Goal: Transaction & Acquisition: Purchase product/service

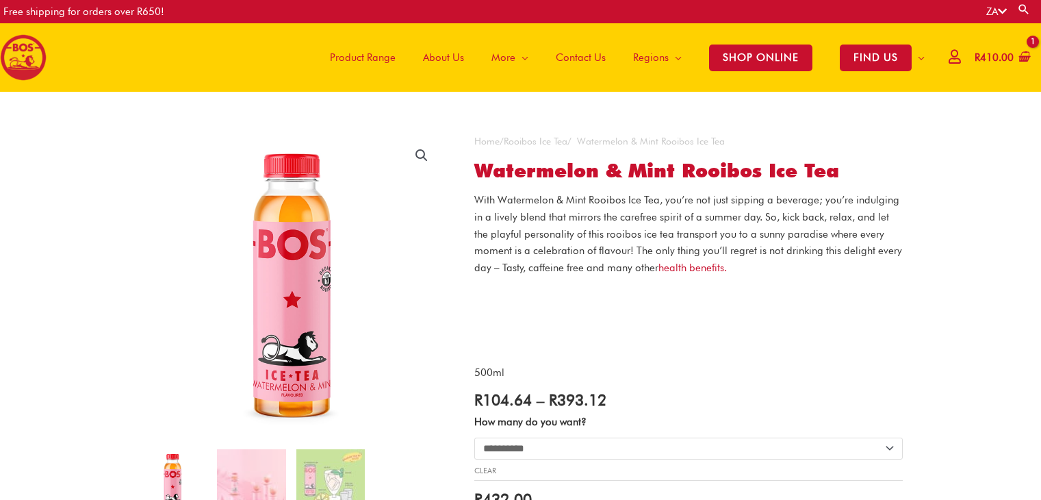
select select "**********"
click at [369, 60] on span "Product Range" at bounding box center [363, 57] width 66 height 41
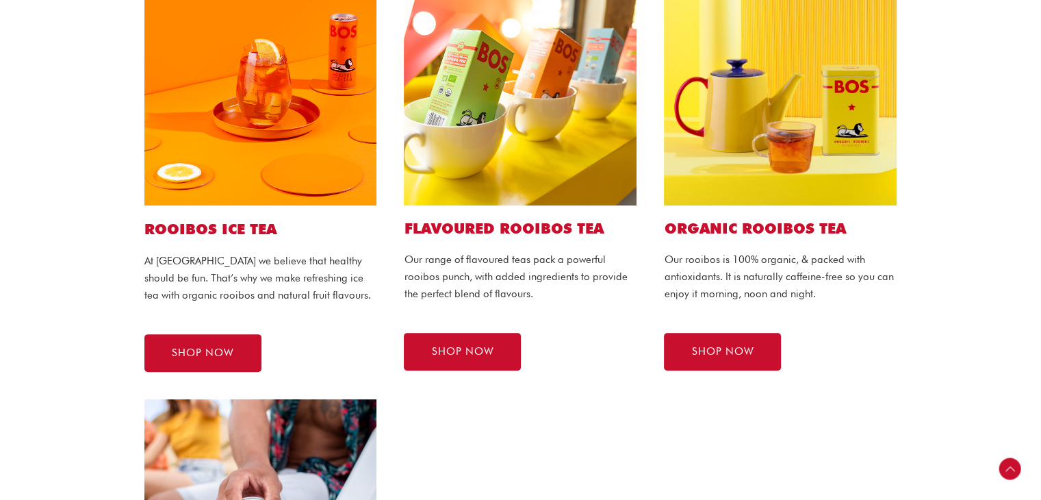
scroll to position [376, 0]
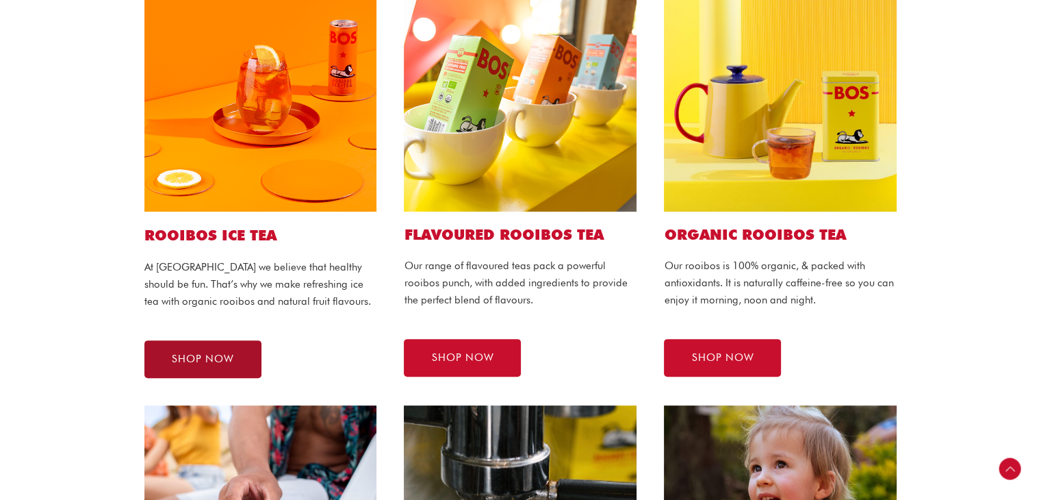
click at [194, 365] on link "SHOP NOW" at bounding box center [202, 359] width 117 height 38
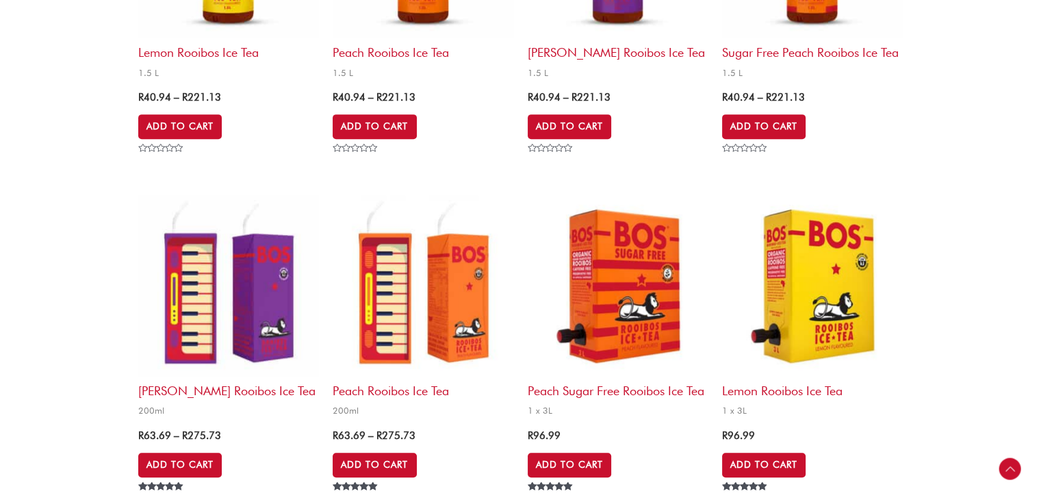
scroll to position [676, 0]
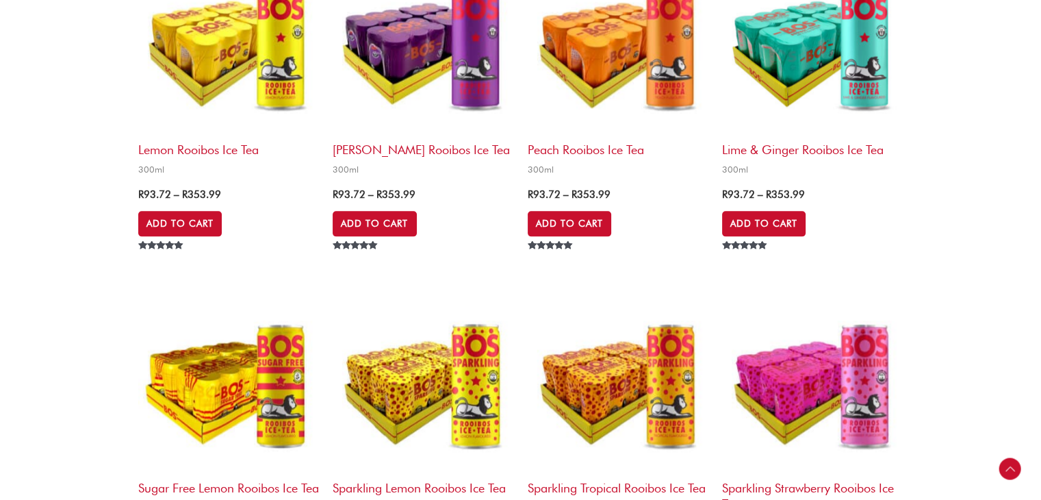
scroll to position [1676, 0]
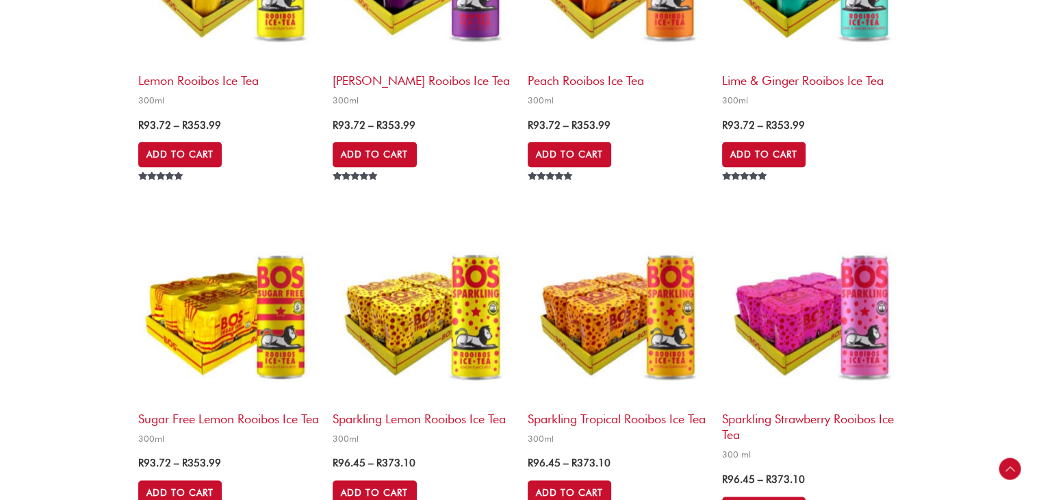
click at [1000, 300] on div "**********" at bounding box center [520, 64] width 1041 height 3296
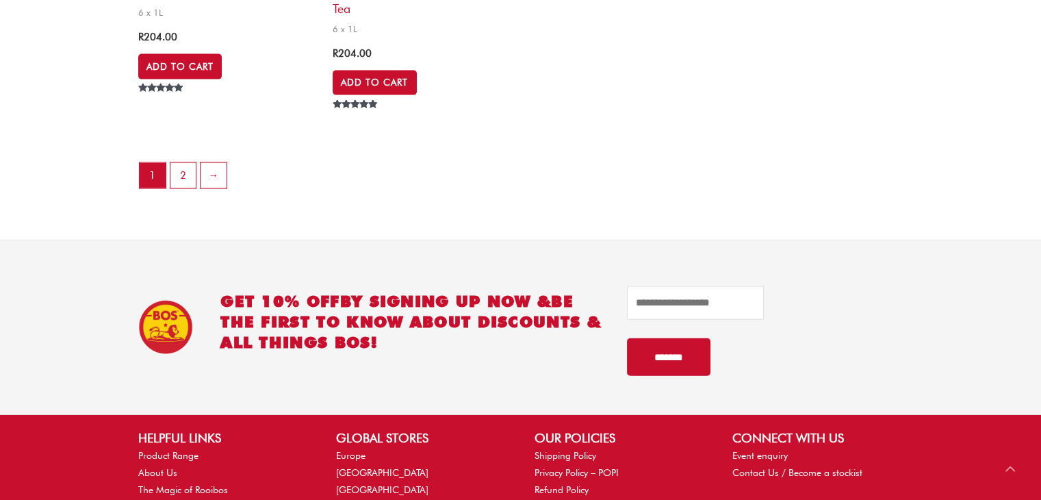
scroll to position [2996, 0]
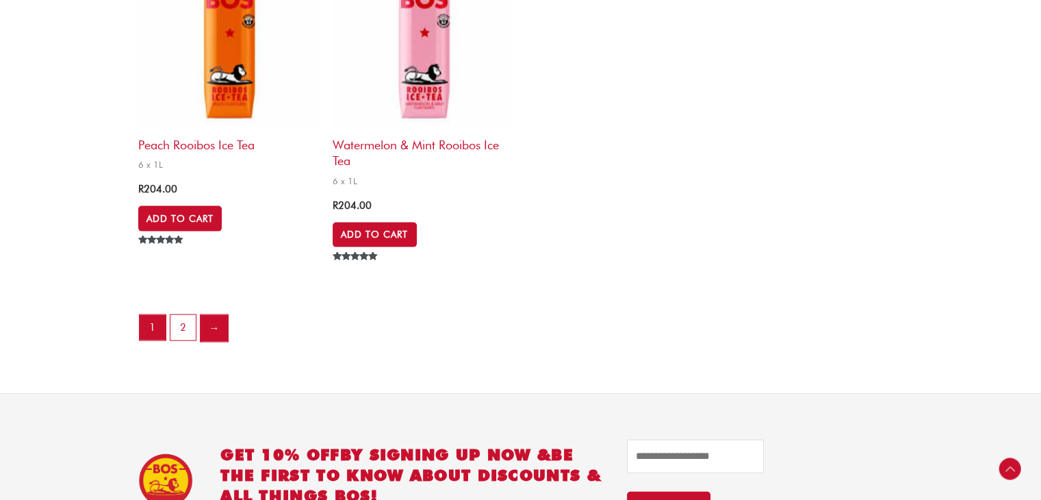
click at [207, 332] on link "→" at bounding box center [214, 328] width 27 height 27
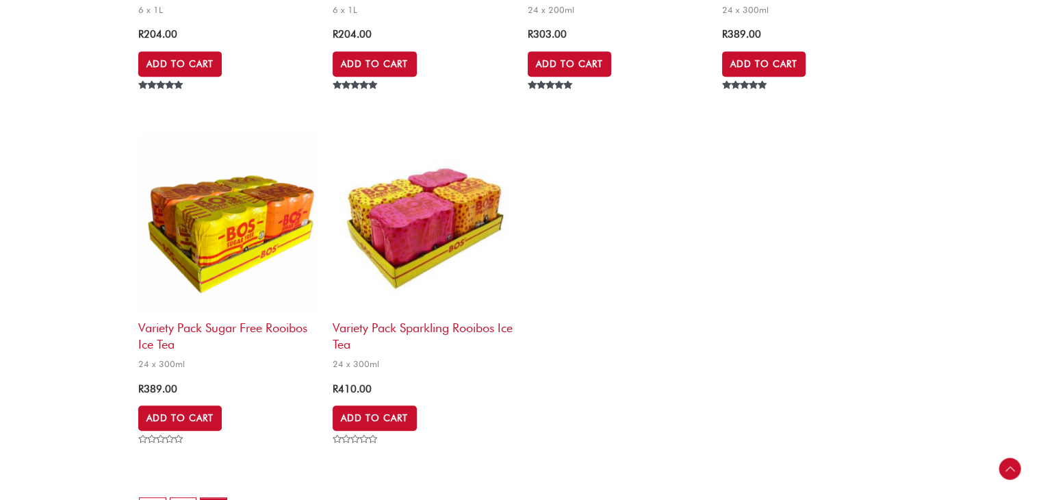
scroll to position [684, 0]
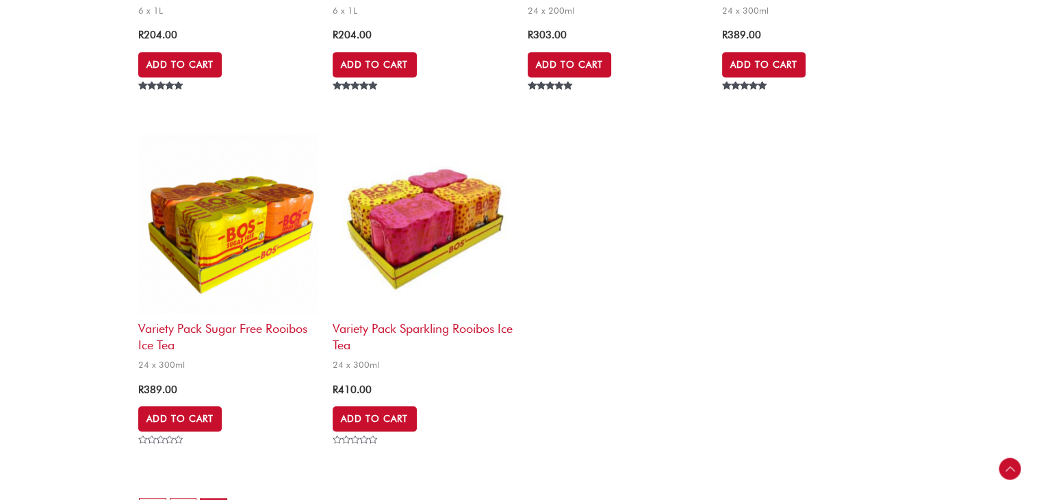
click at [200, 343] on h2 "Variety Pack Sugar Free Rooibos Ice Tea" at bounding box center [228, 333] width 181 height 39
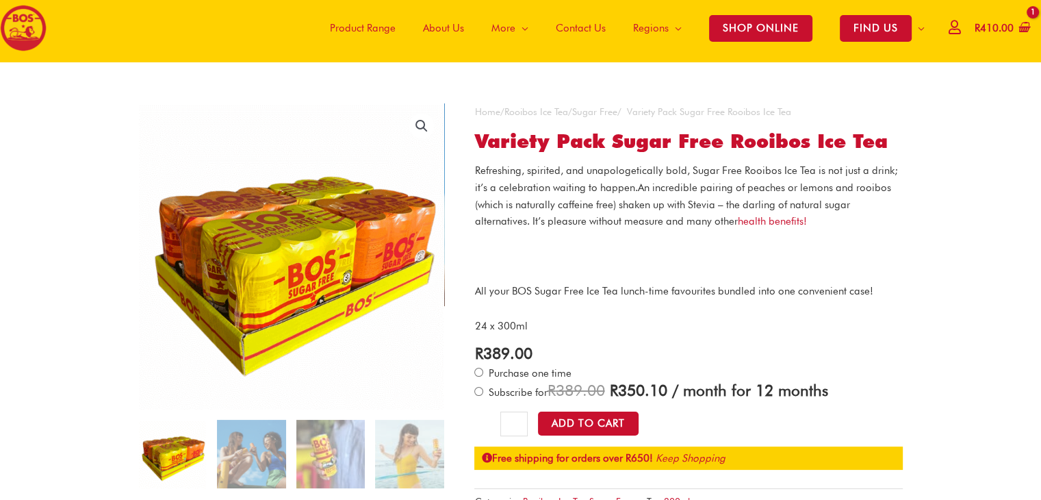
scroll to position [30, 0]
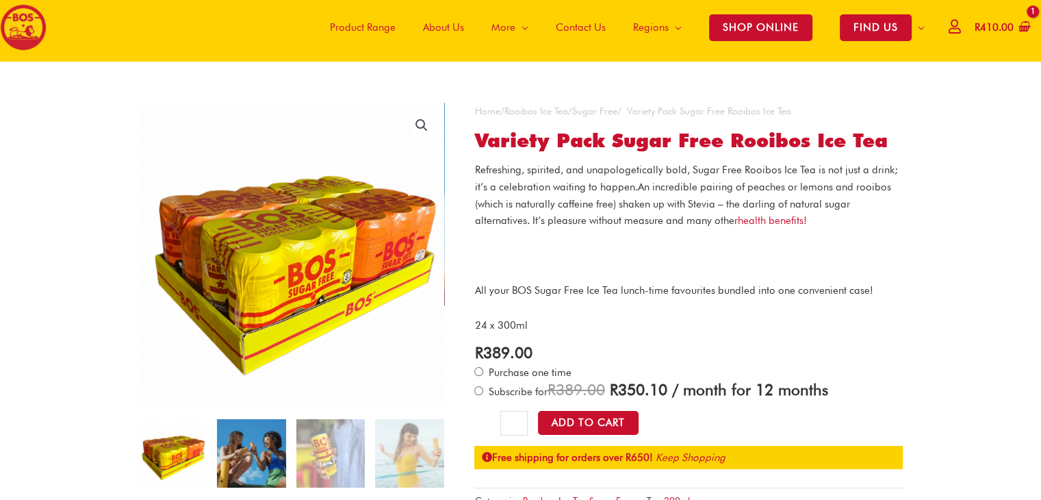
click at [239, 469] on img at bounding box center [251, 453] width 68 height 68
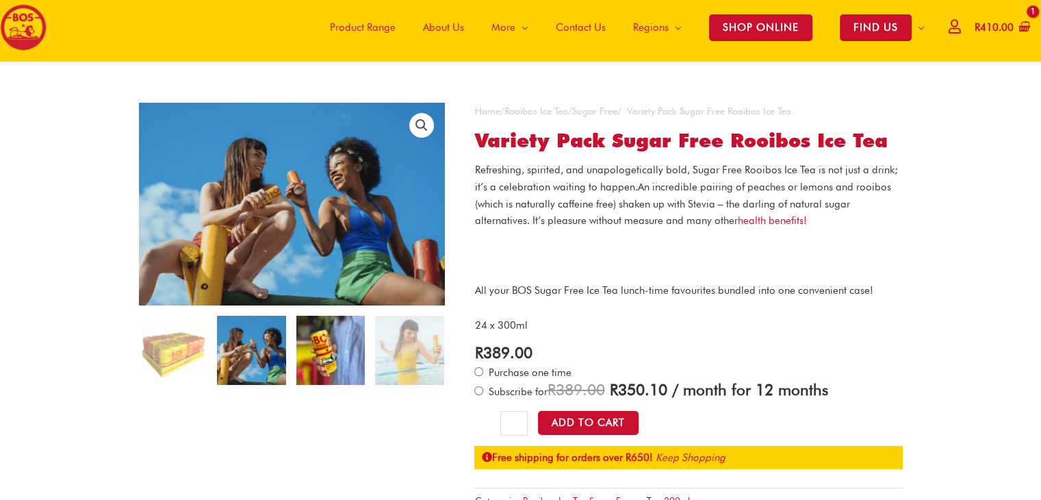
click at [329, 371] on img at bounding box center [330, 350] width 68 height 68
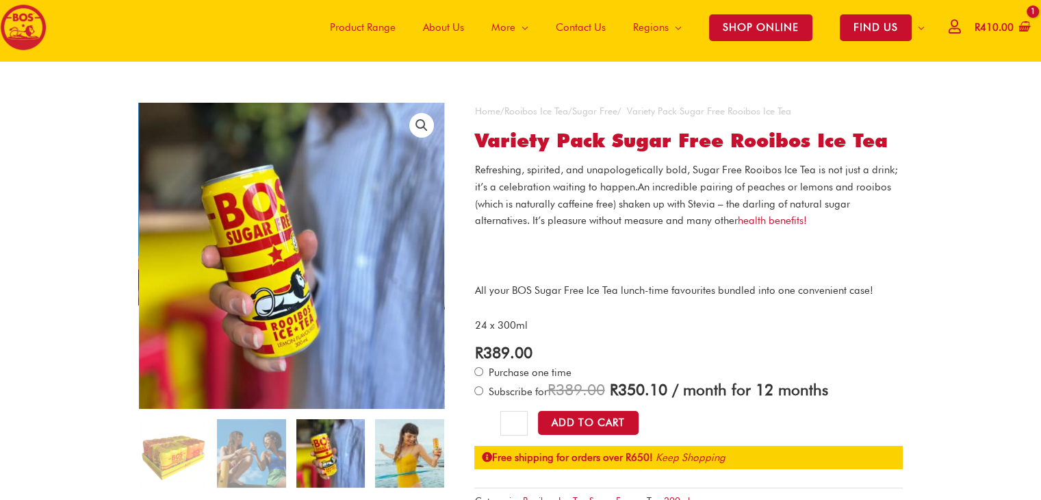
click at [408, 434] on img at bounding box center [409, 453] width 68 height 68
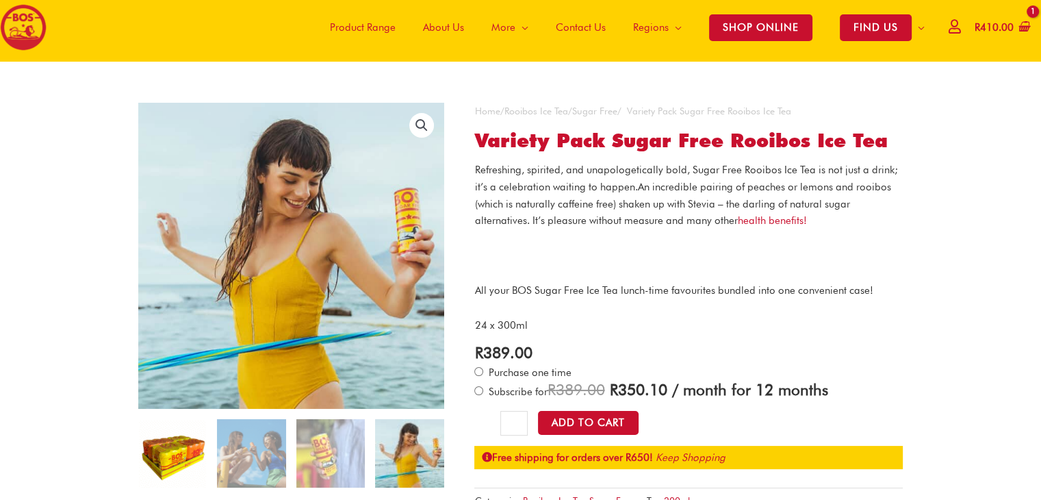
click at [157, 446] on img at bounding box center [172, 453] width 68 height 68
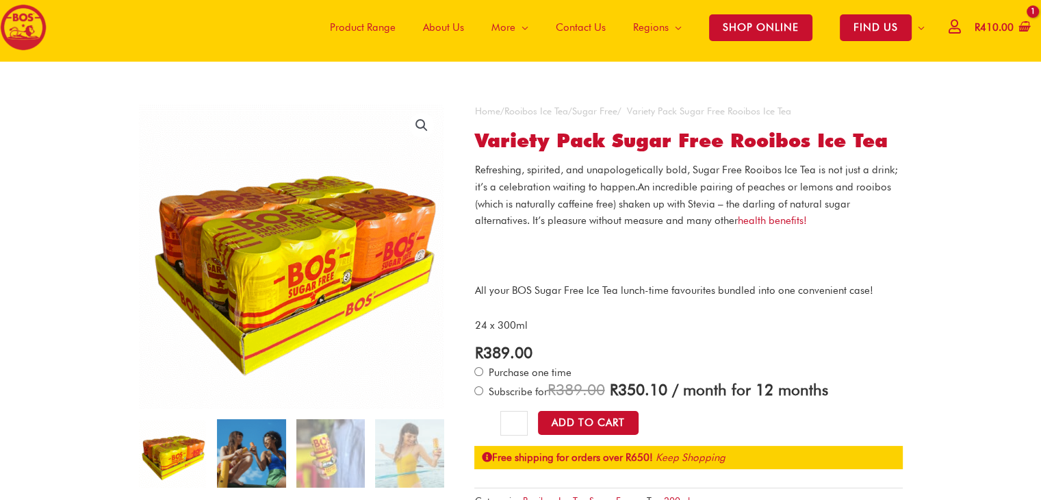
click at [233, 462] on img at bounding box center [251, 453] width 68 height 68
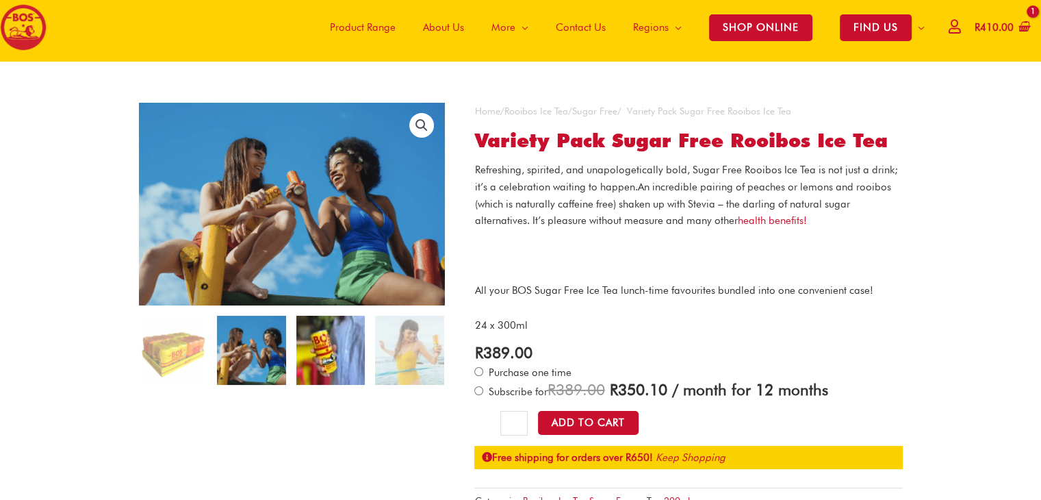
click at [318, 373] on img at bounding box center [330, 350] width 68 height 68
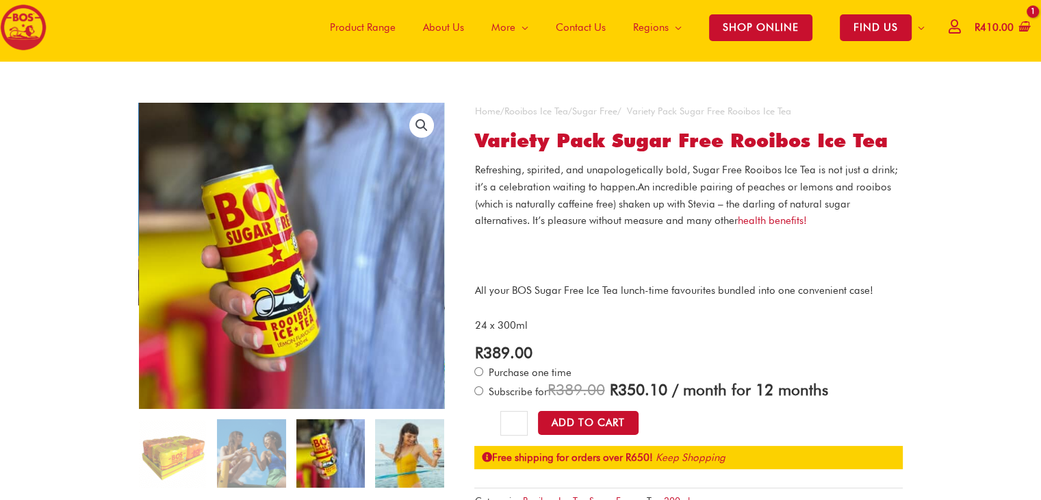
click at [409, 466] on img at bounding box center [409, 453] width 68 height 68
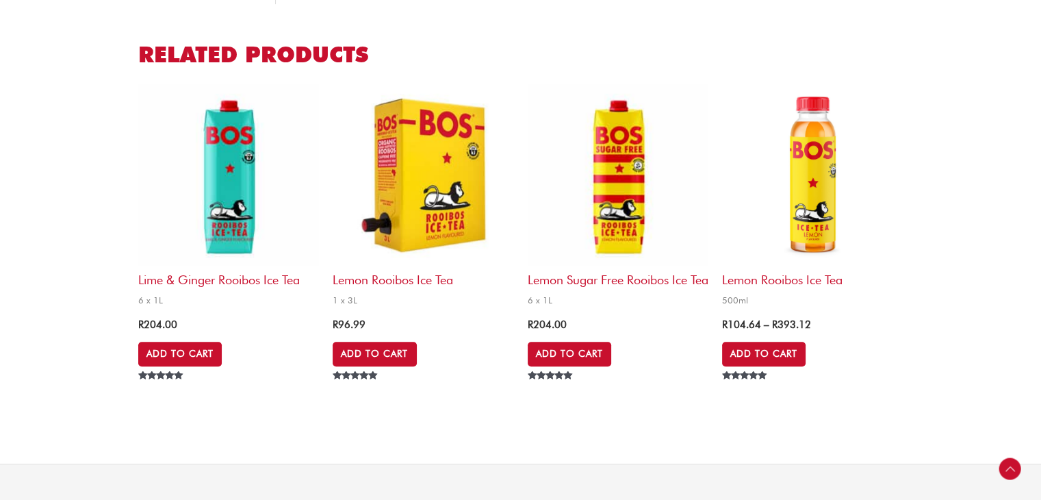
scroll to position [742, 0]
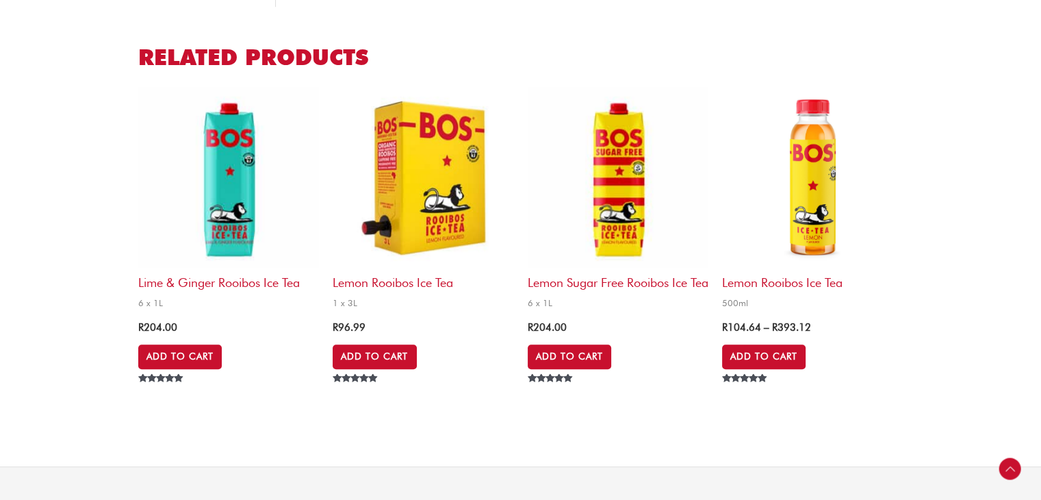
click at [873, 206] on img at bounding box center [812, 177] width 181 height 181
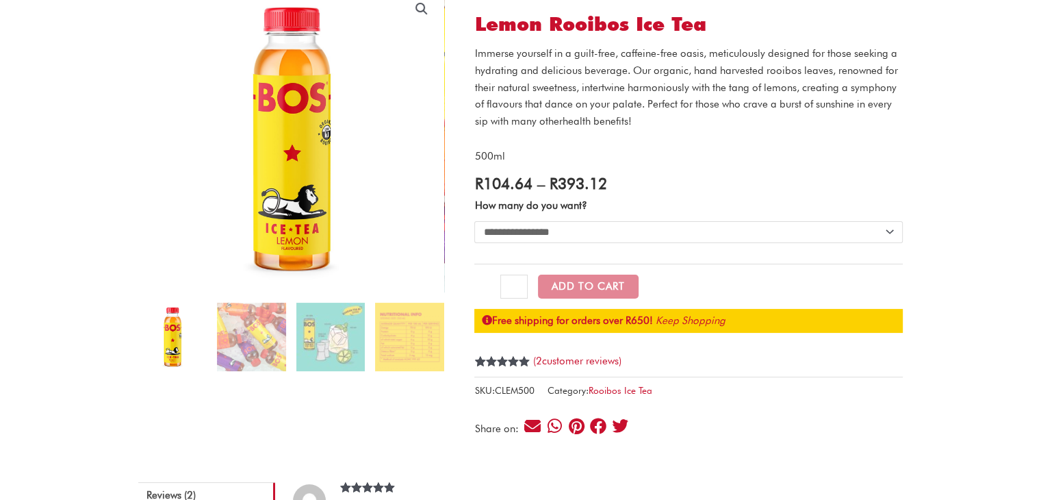
scroll to position [148, 0]
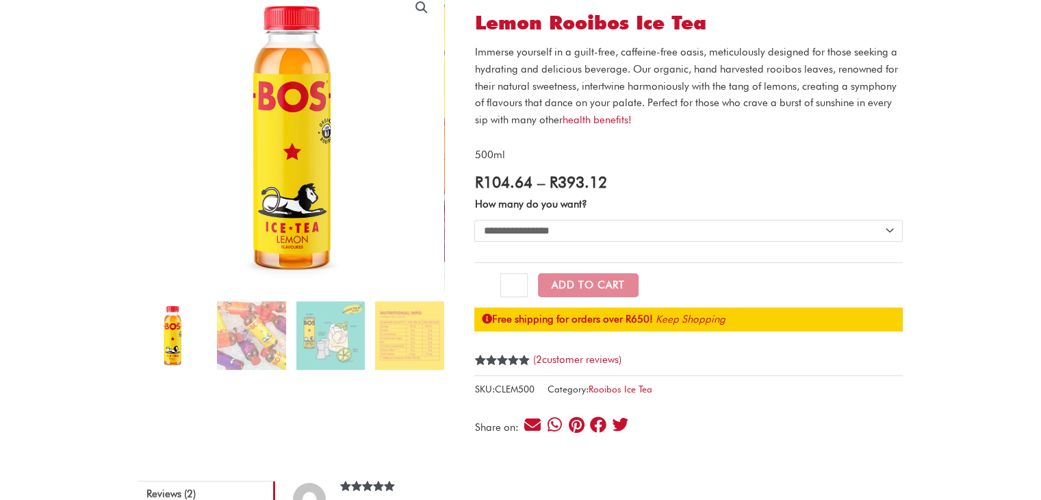
click at [707, 160] on p "500ml" at bounding box center [688, 155] width 429 height 17
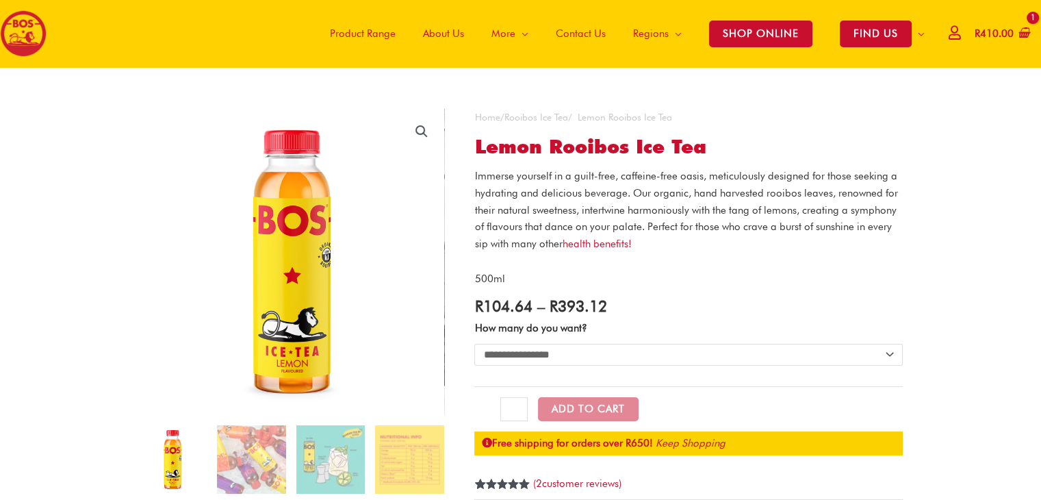
scroll to position [0, 0]
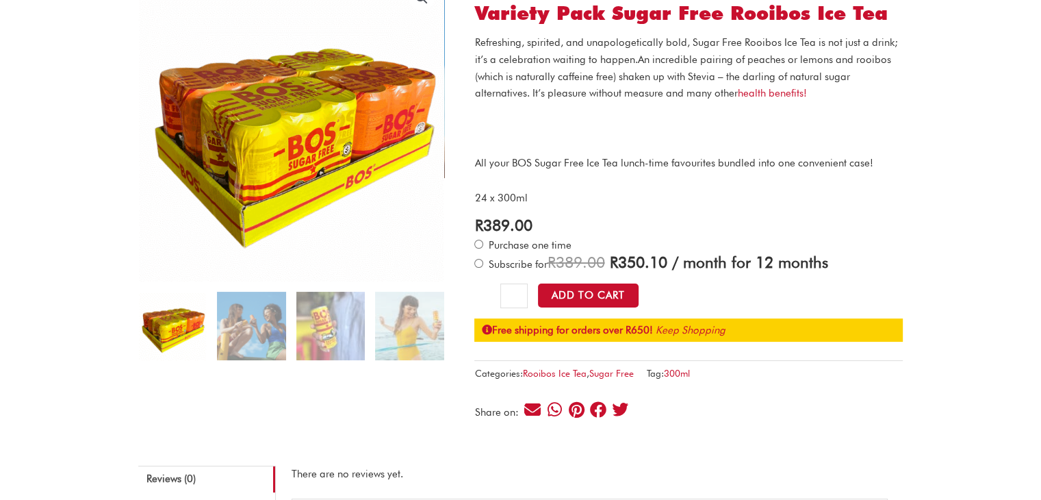
scroll to position [156, 0]
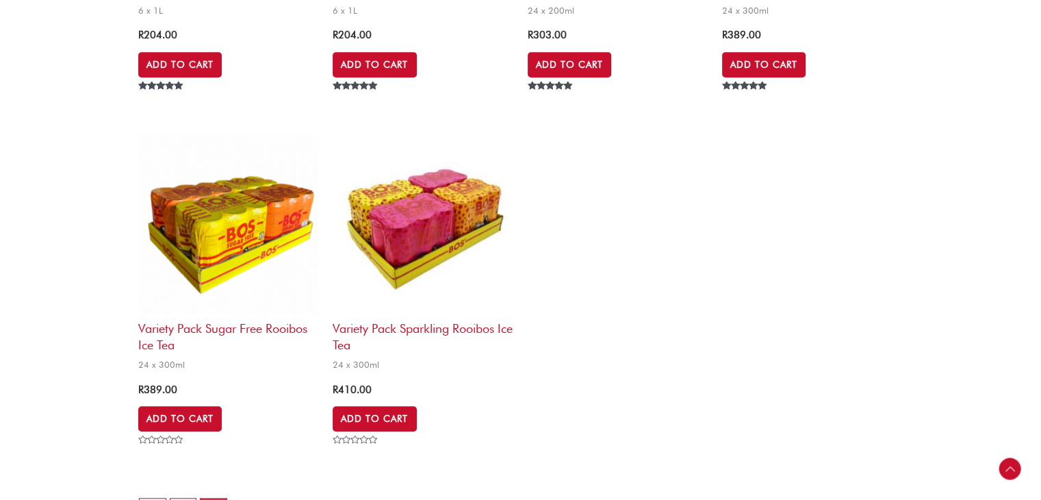
click at [633, 155] on ul "Lime & Ginger Rooibos Ice Tea 6 x 1L R 204.00 Add to Cart Rated 5.00 out of 5 L…" at bounding box center [520, 141] width 765 height 692
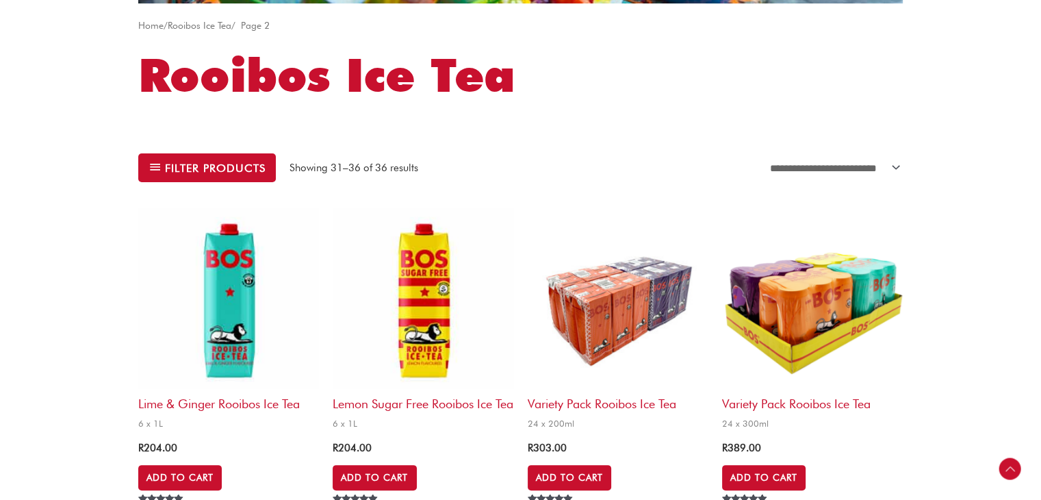
scroll to position [252, 0]
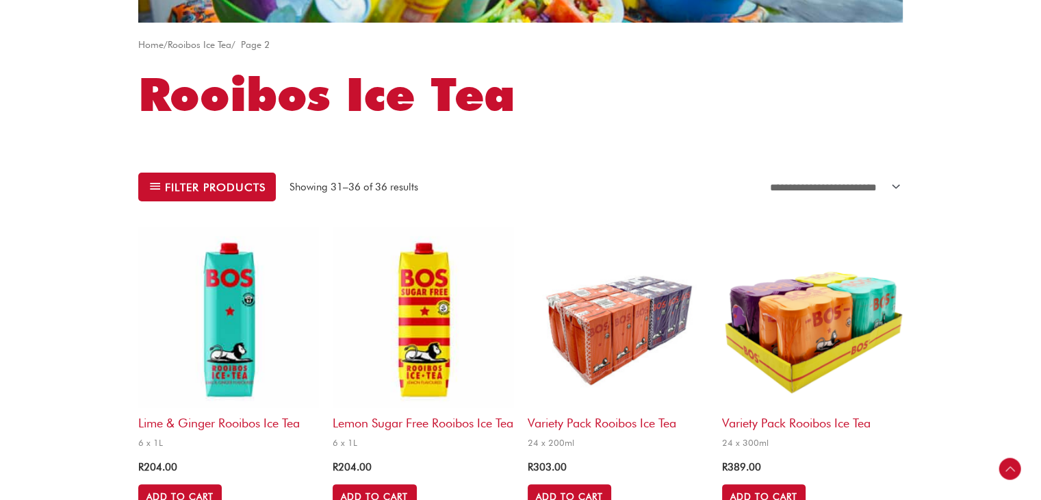
click at [668, 240] on img at bounding box center [618, 317] width 181 height 181
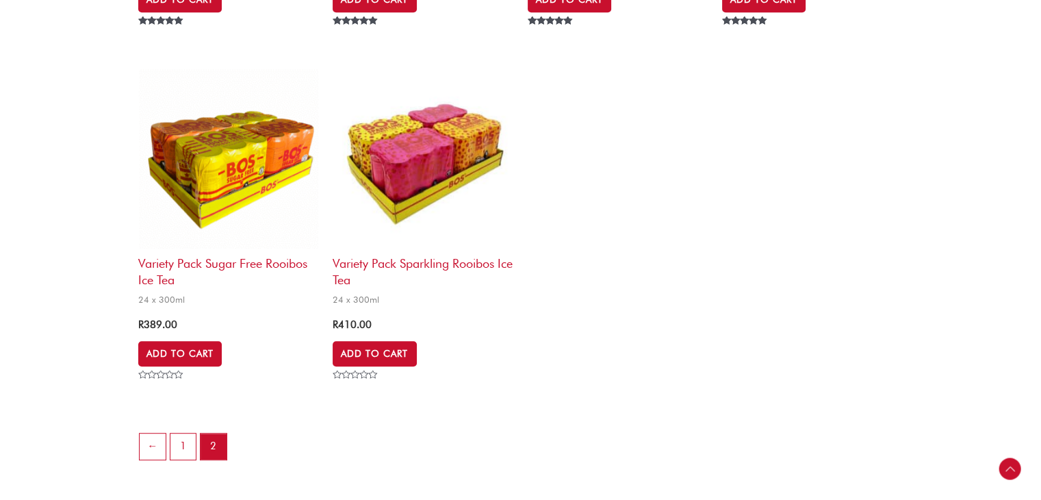
scroll to position [750, 0]
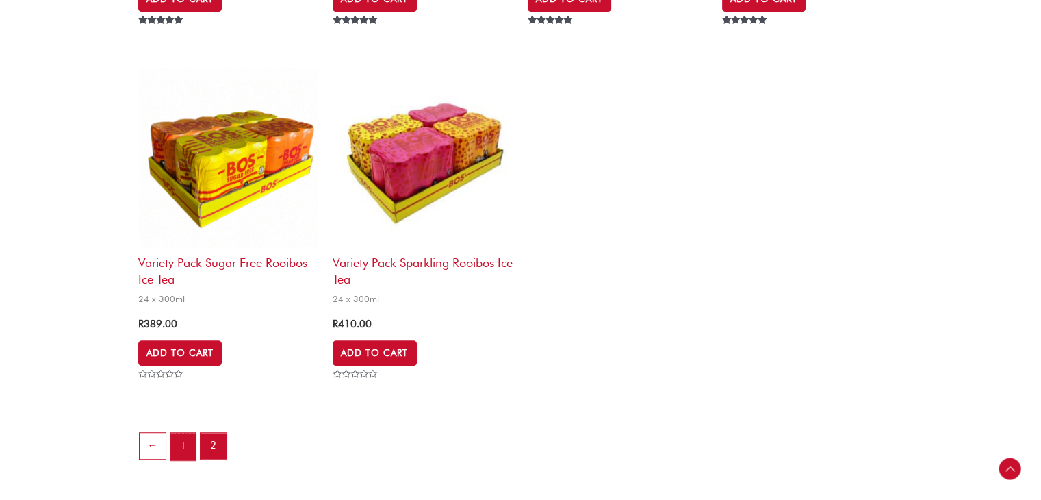
click at [186, 460] on link "1" at bounding box center [183, 446] width 26 height 27
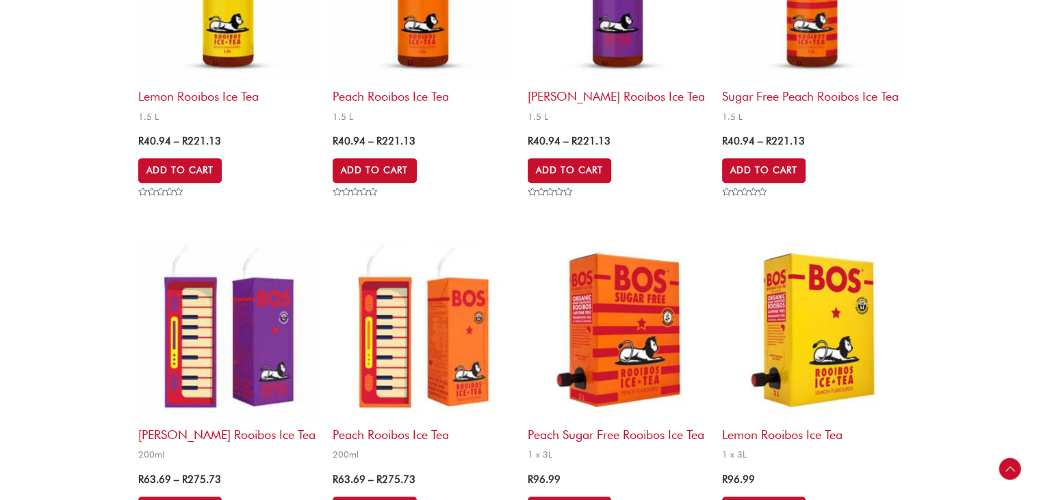
scroll to position [633, 0]
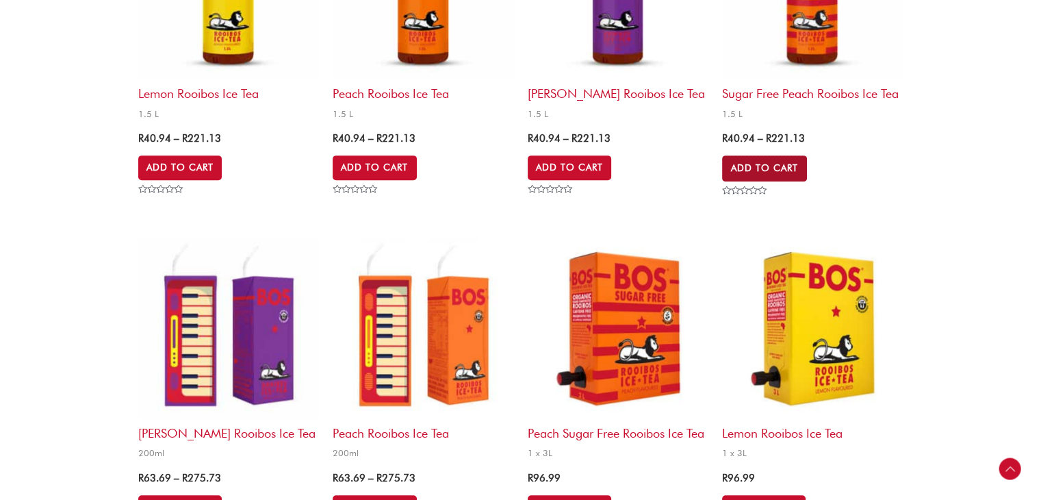
click at [764, 170] on link "Add to Cart" at bounding box center [764, 168] width 85 height 26
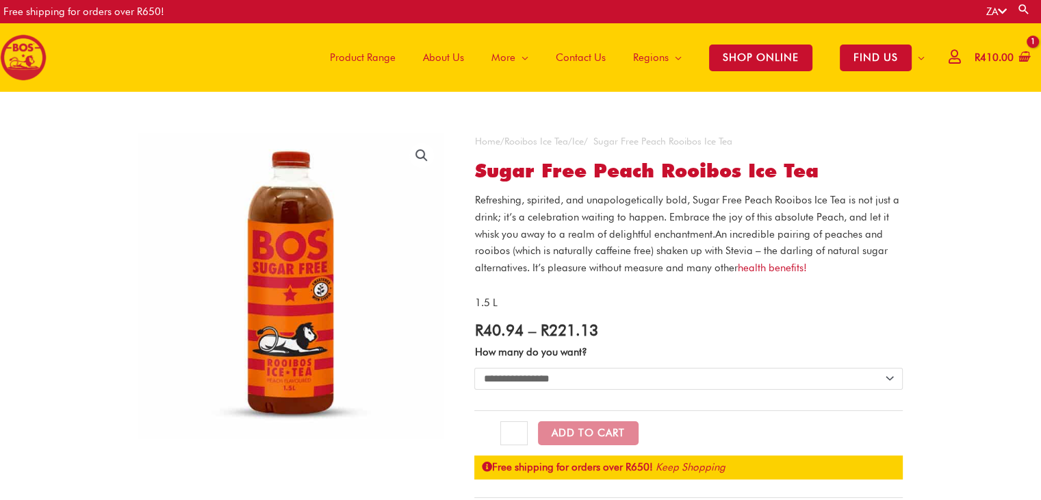
click at [846, 379] on select "**********" at bounding box center [688, 379] width 429 height 22
select select "*********"
click at [474, 368] on select "**********" at bounding box center [688, 379] width 429 height 22
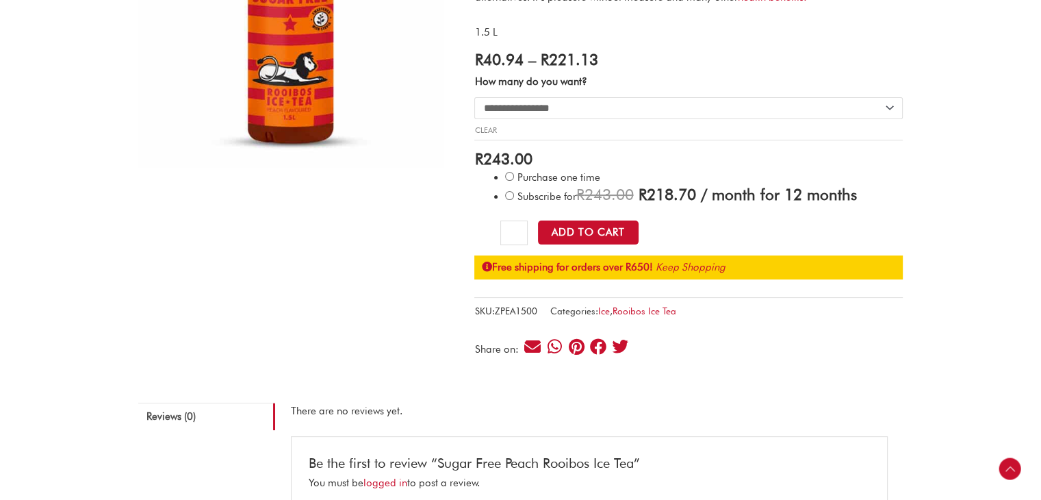
scroll to position [271, 0]
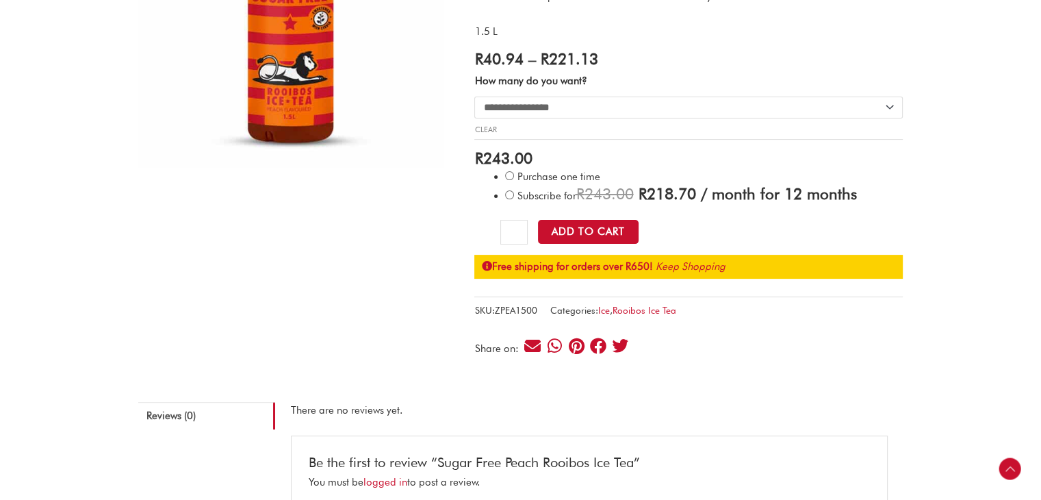
click at [864, 233] on form "**********" at bounding box center [688, 163] width 429 height 184
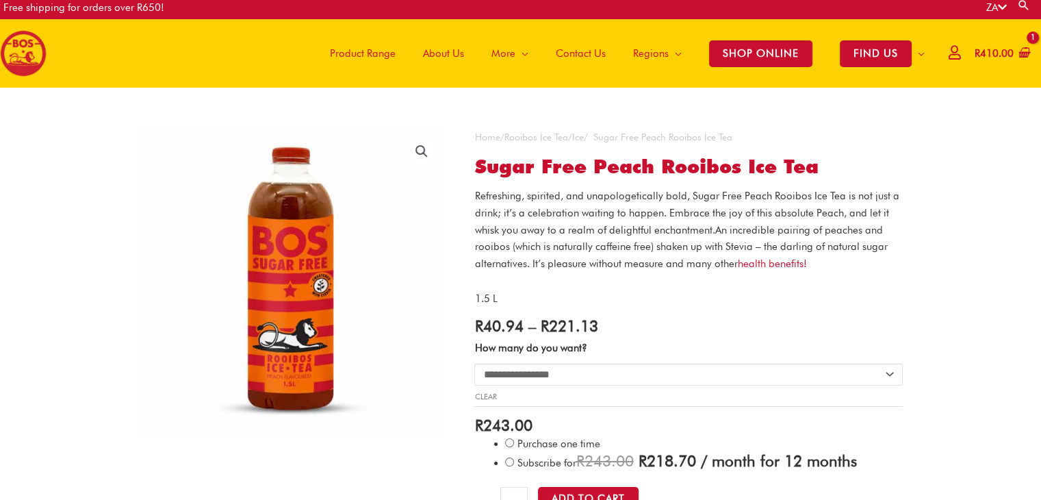
scroll to position [0, 0]
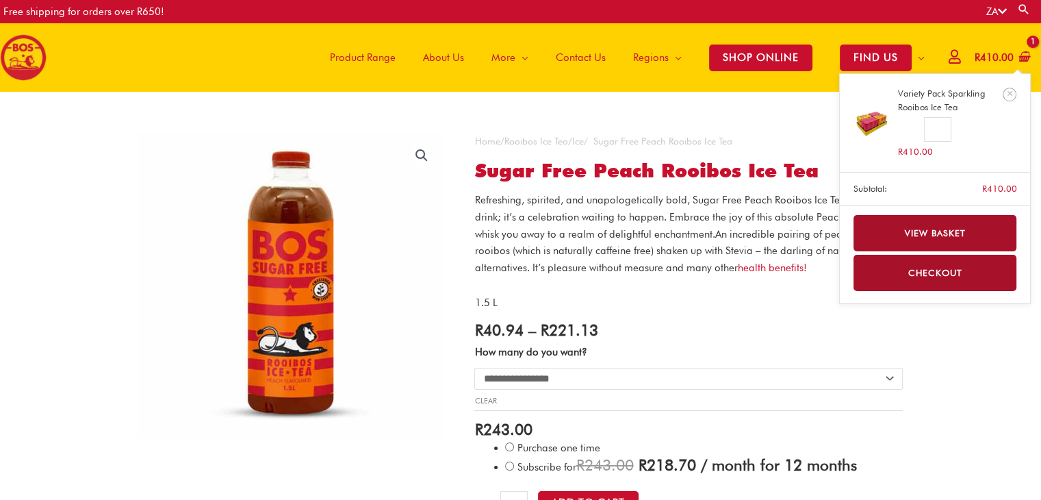
click at [933, 226] on link "View basket" at bounding box center [936, 233] width 164 height 36
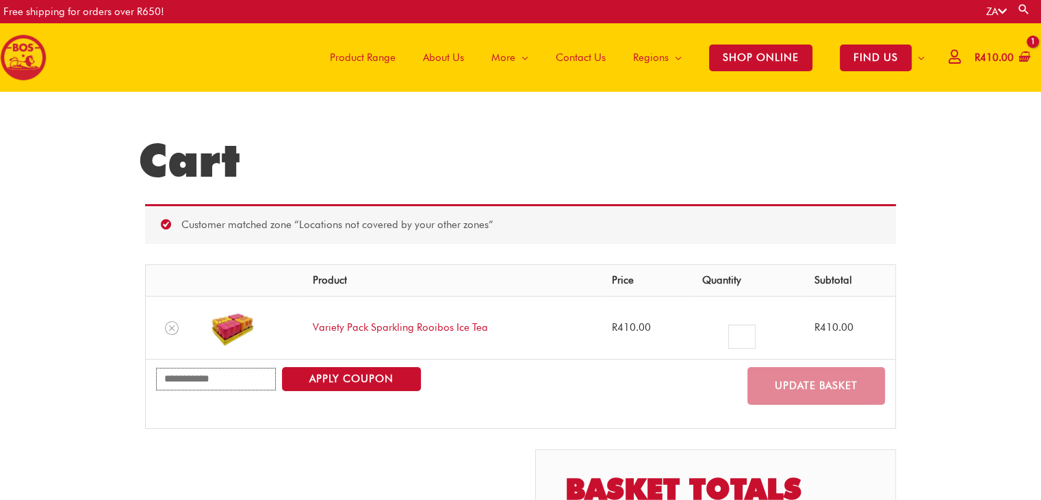
click at [230, 372] on input "Coupon:" at bounding box center [216, 379] width 120 height 23
paste input "***"
click at [186, 373] on input "***" at bounding box center [216, 379] width 120 height 23
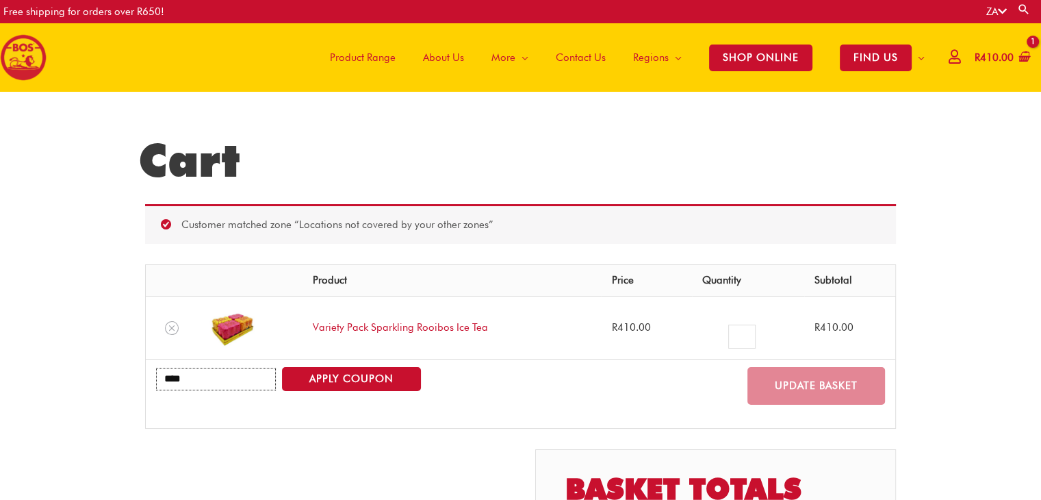
paste input "**********"
type input "**********"
click at [325, 379] on button "Apply coupon" at bounding box center [351, 379] width 139 height 24
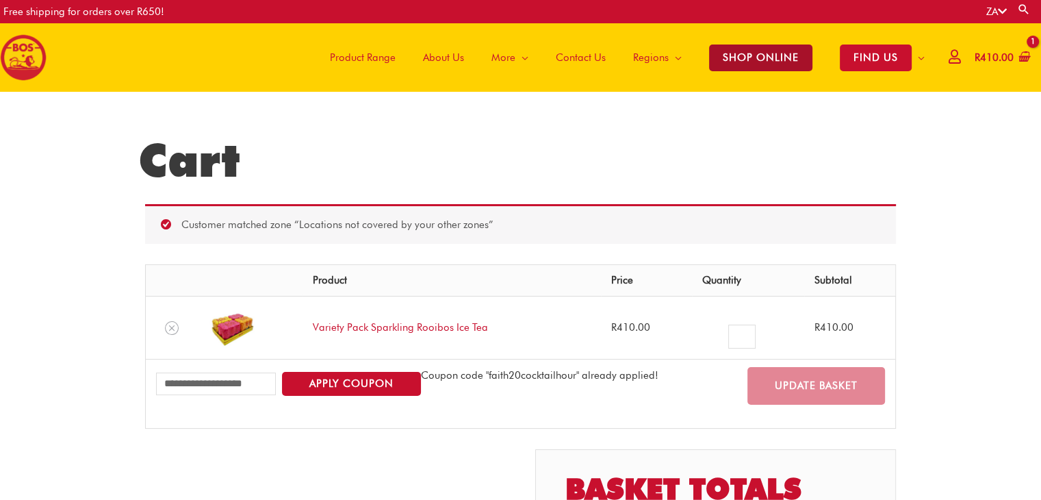
click at [767, 48] on span "SHOP ONLINE" at bounding box center [760, 58] width 103 height 27
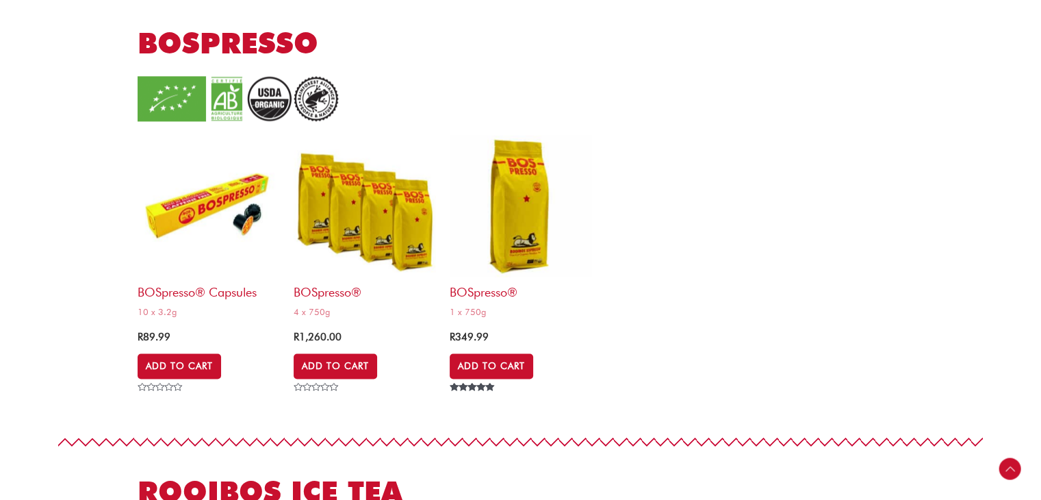
scroll to position [2119, 0]
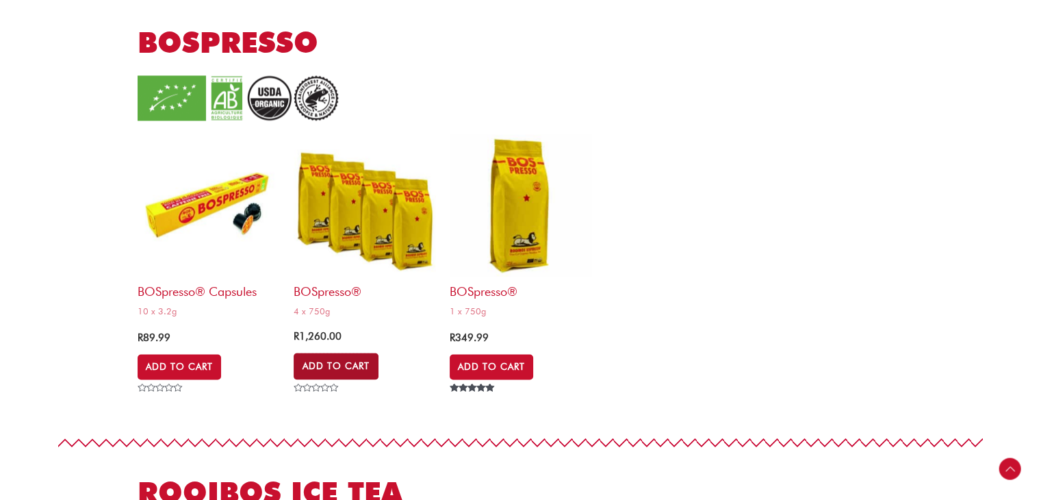
click at [351, 362] on link "Add to Cart" at bounding box center [336, 366] width 85 height 26
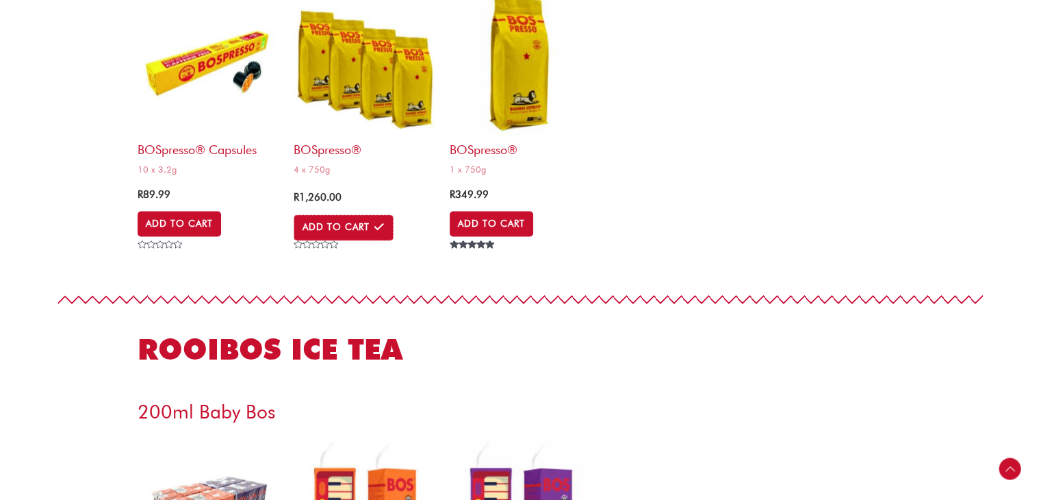
scroll to position [2100, 0]
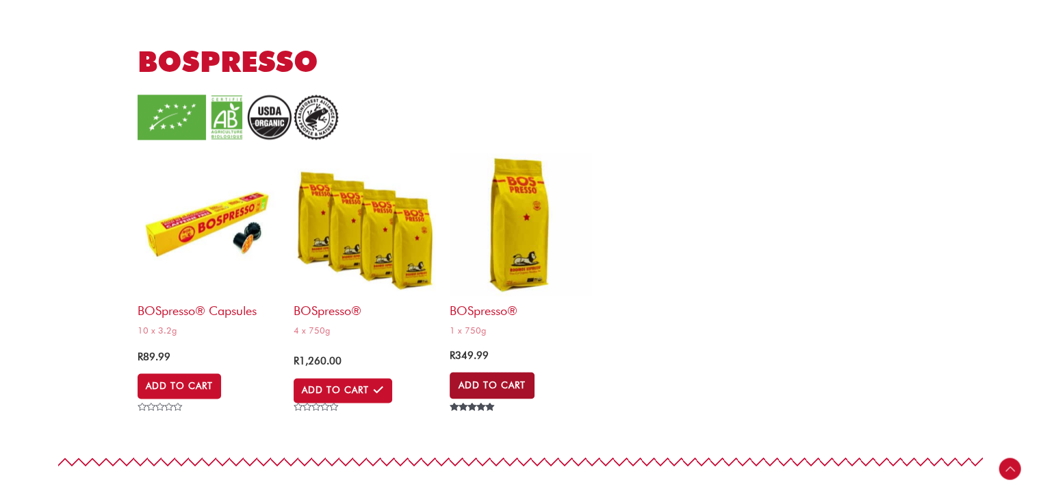
click at [488, 381] on link "Add to Cart" at bounding box center [492, 385] width 85 height 26
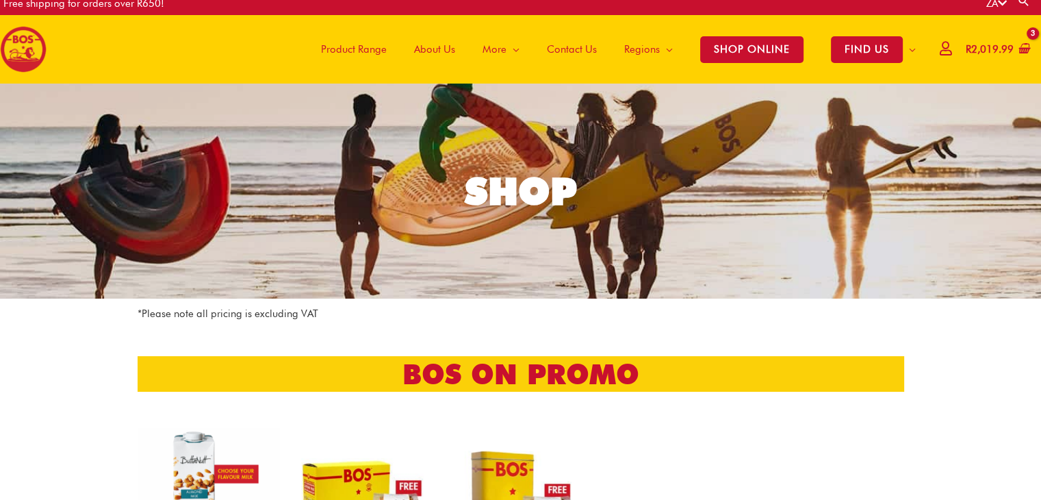
scroll to position [0, 0]
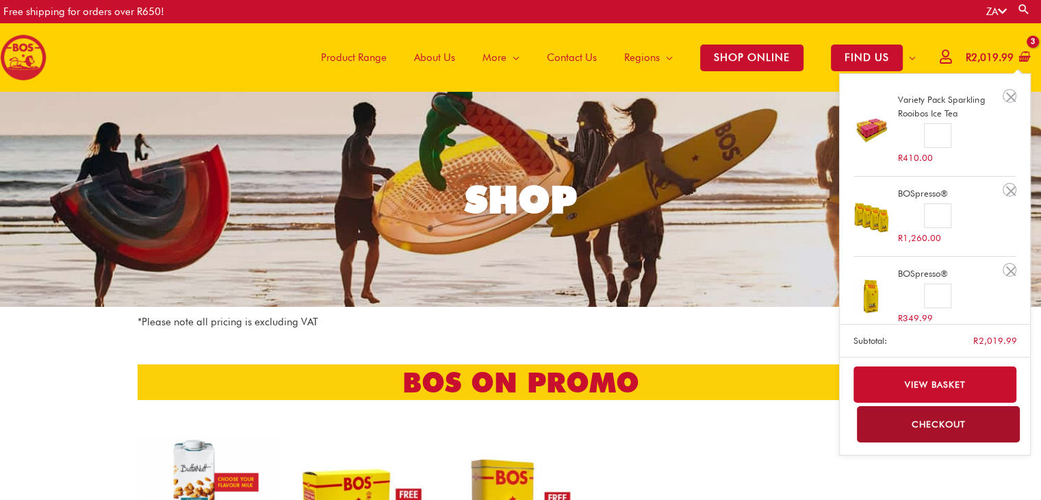
click at [984, 50] on span "R 2,019.99" at bounding box center [990, 58] width 51 height 28
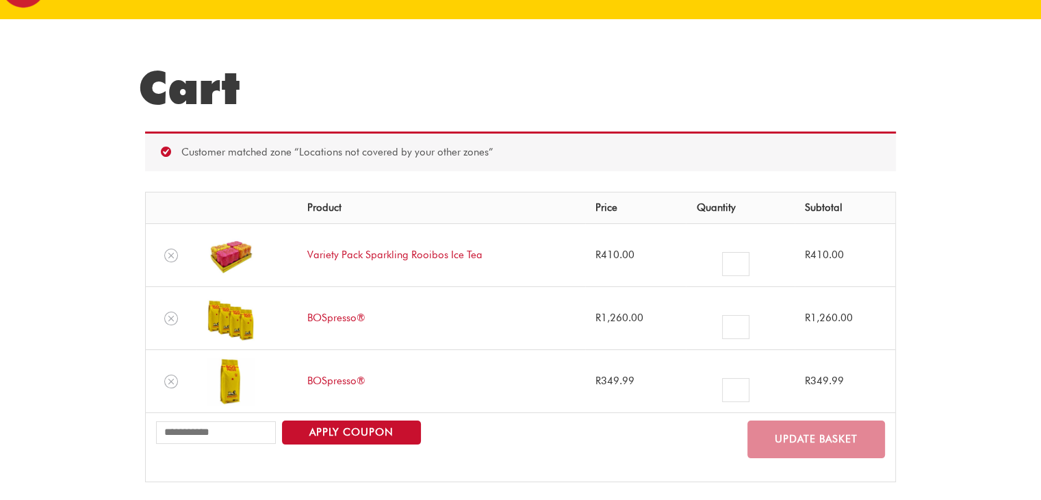
scroll to position [71, 0]
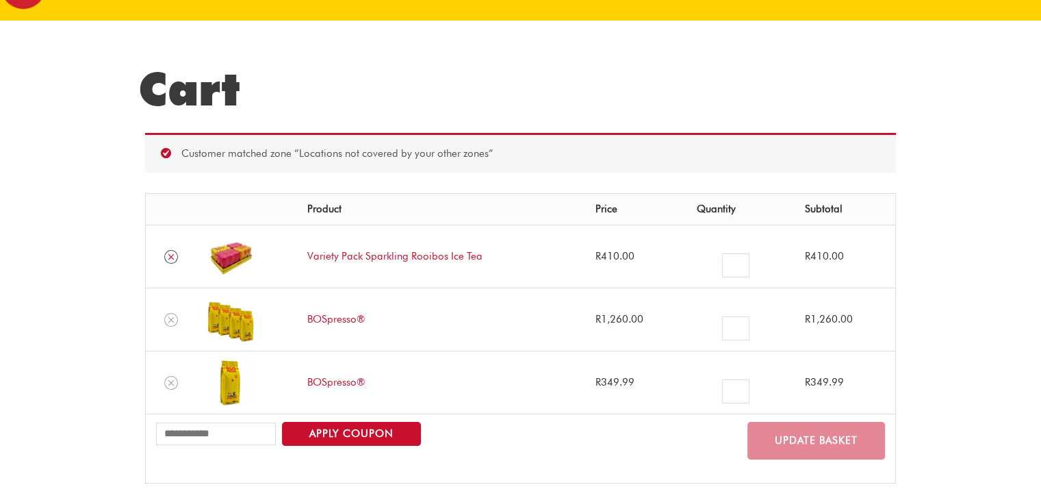
click at [170, 256] on icon "Remove Variety Pack Sparkling Rooibos Ice Tea from cart" at bounding box center [170, 256] width 5 height 5
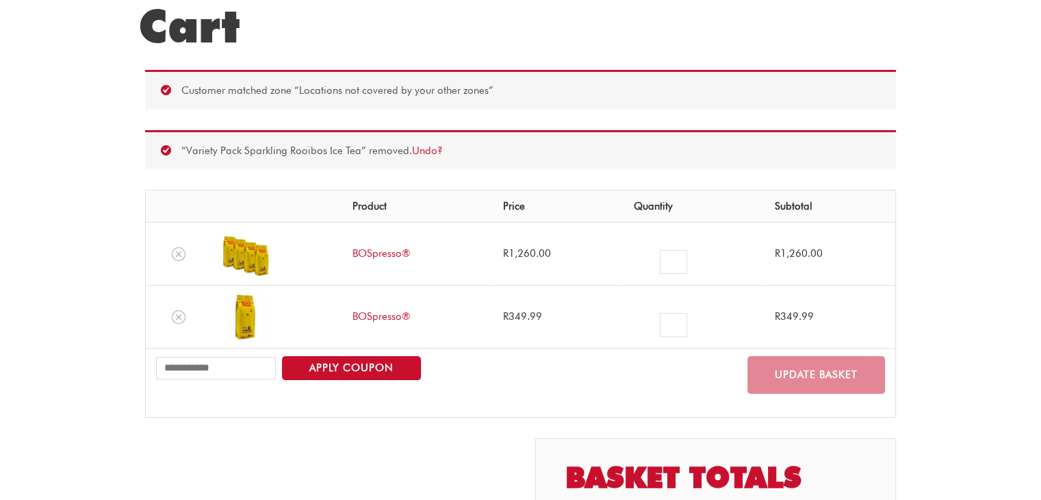
scroll to position [135, 0]
click at [175, 256] on icon "Remove BOSpresso® from cart" at bounding box center [179, 254] width 10 height 10
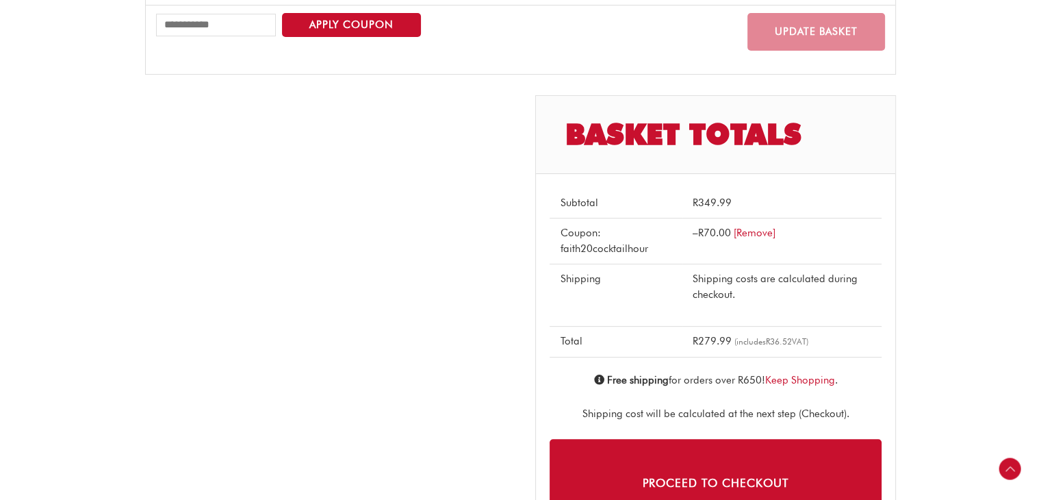
scroll to position [417, 0]
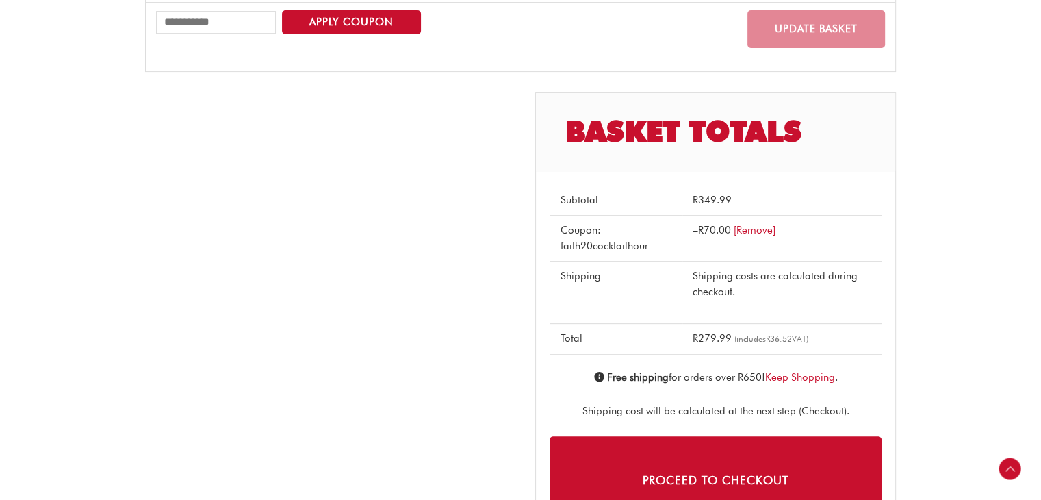
click at [748, 307] on td "Shipping costs are calculated during checkout." at bounding box center [782, 292] width 199 height 62
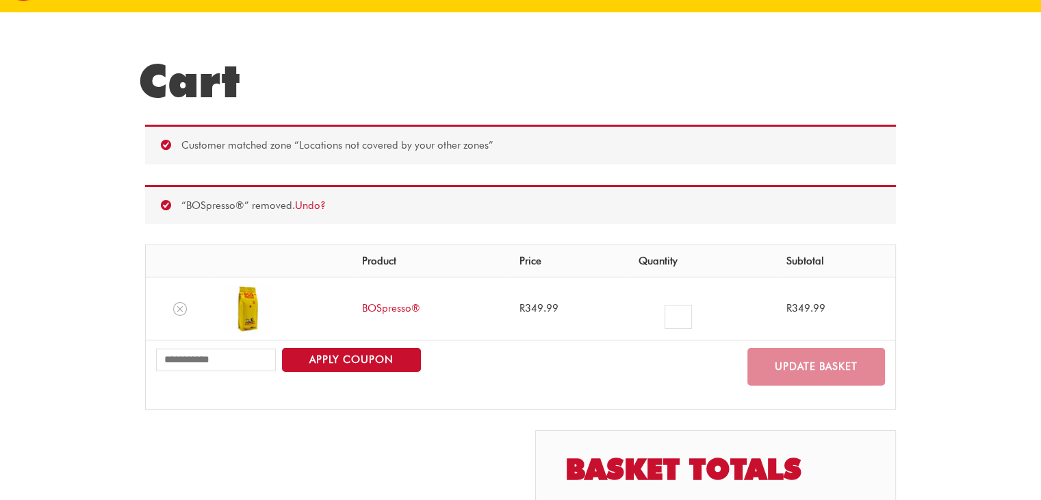
scroll to position [0, 0]
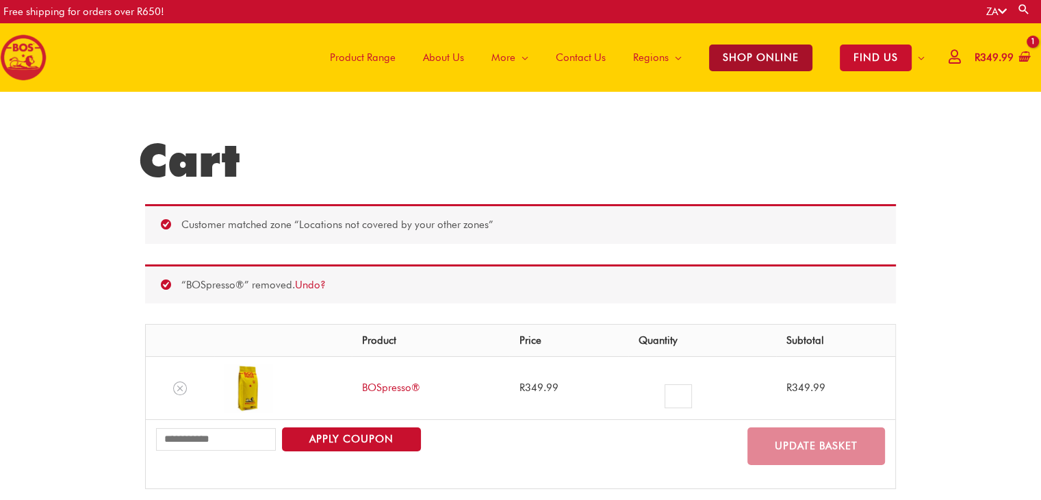
click at [750, 48] on span "SHOP ONLINE" at bounding box center [760, 58] width 103 height 27
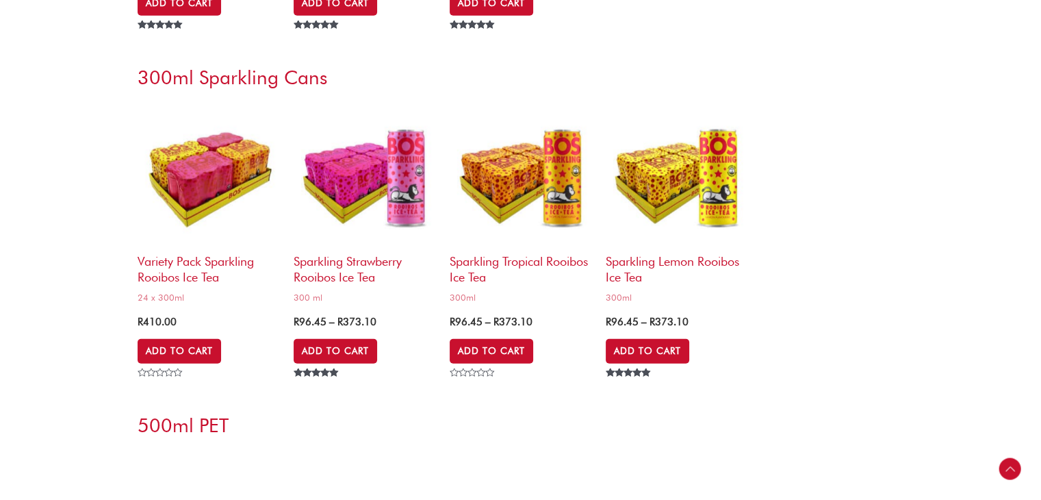
scroll to position [3593, 0]
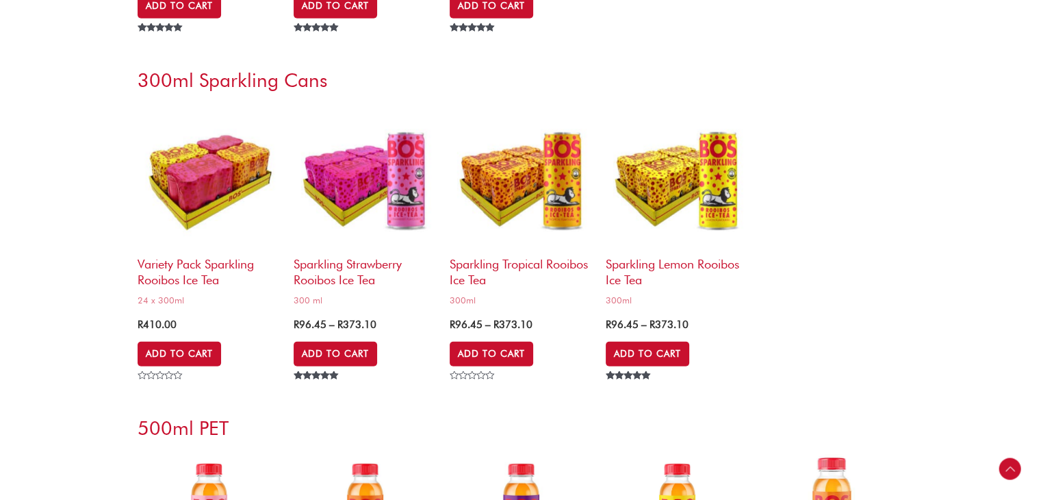
click at [425, 86] on h3 "300ml Sparkling Cans" at bounding box center [521, 80] width 767 height 25
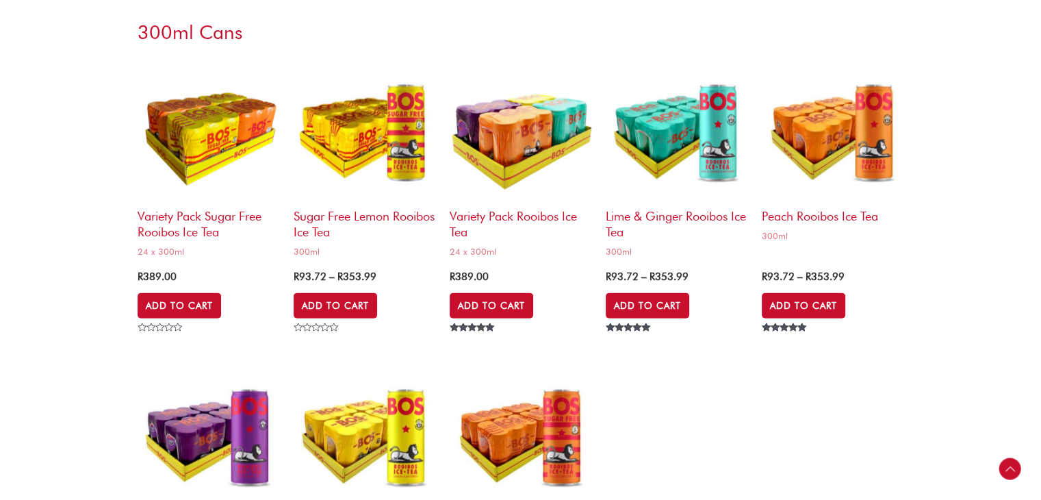
scroll to position [2989, 0]
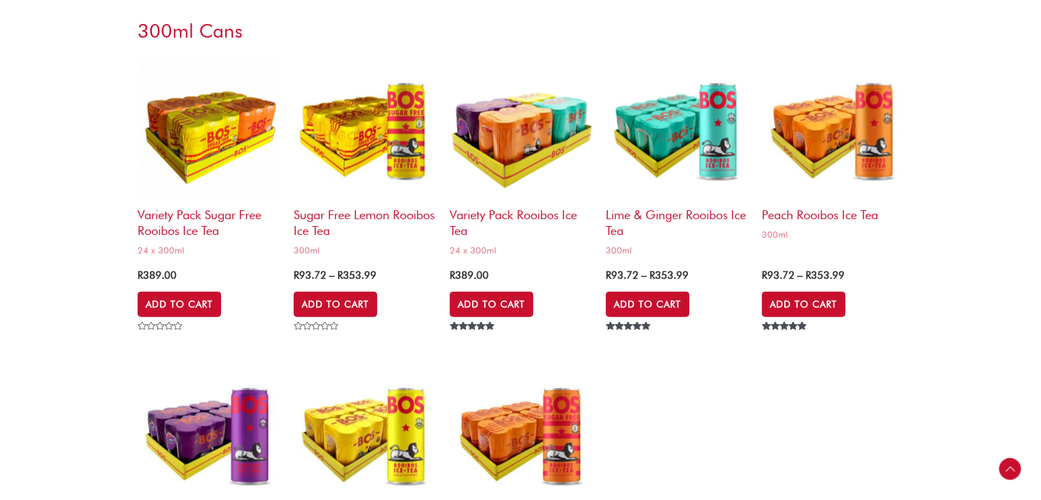
click at [848, 12] on div "300ml Cans" at bounding box center [521, 31] width 781 height 38
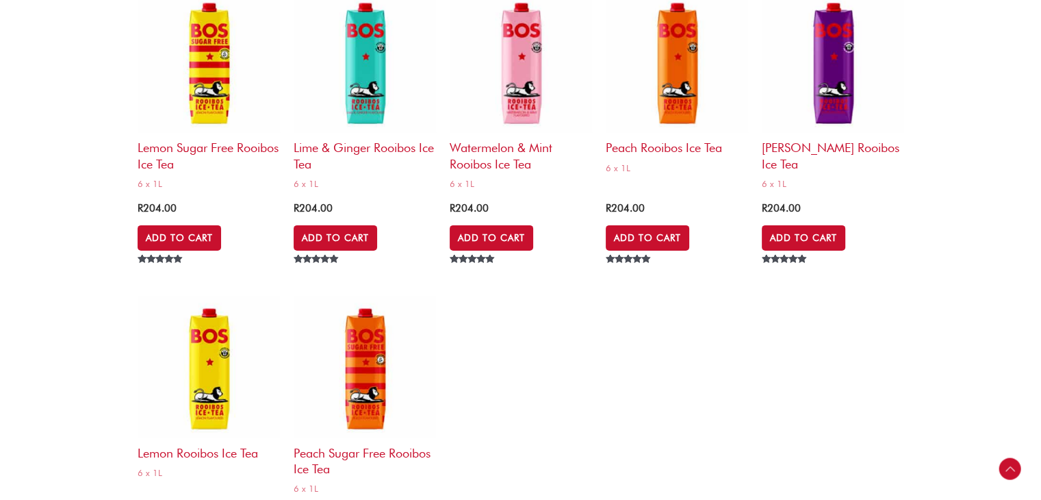
scroll to position [4404, 0]
click at [597, 340] on ul "Lemon Sugar Free Rooibos Ice Tea 6 x 1L R 204.00 Add to Cart Rated 5.00 out of …" at bounding box center [521, 281] width 767 height 583
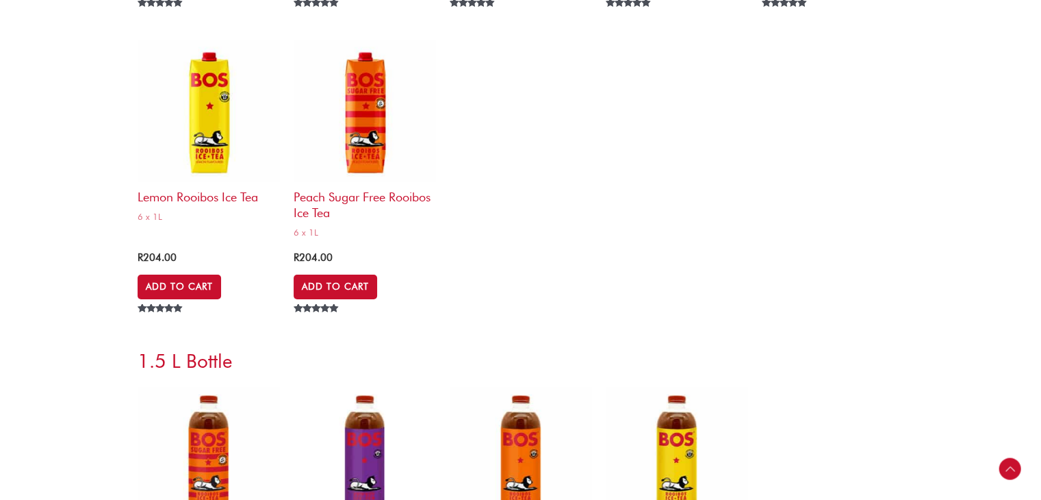
scroll to position [4708, 0]
